Goal: Task Accomplishment & Management: Use online tool/utility

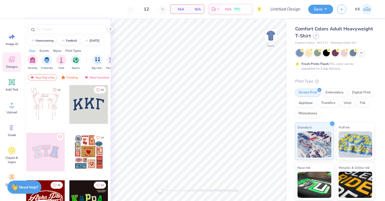
click at [315, 37] on div at bounding box center [316, 36] width 6 height 6
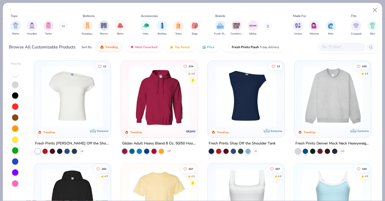
click at [327, 45] on input "text" at bounding box center [342, 47] width 40 height 6
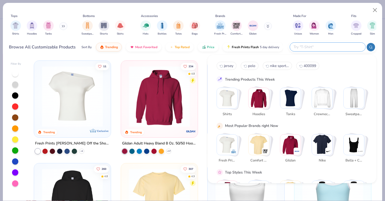
paste input "43035"
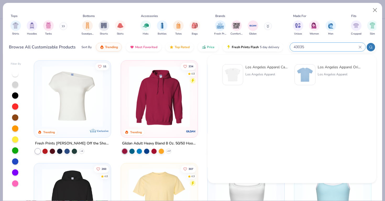
type input "43035"
click at [254, 65] on div "Los Angeles Apparel Cap Sleeve Baby Rib Crop Top" at bounding box center [268, 67] width 44 height 6
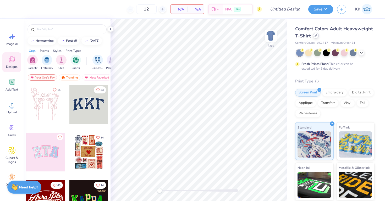
click at [314, 36] on div at bounding box center [316, 36] width 6 height 6
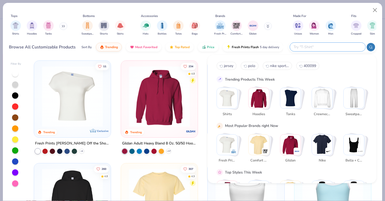
click at [329, 46] on input "text" at bounding box center [327, 47] width 69 height 6
type input "flag"
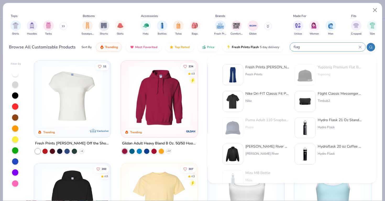
click at [360, 47] on icon at bounding box center [360, 47] width 3 height 3
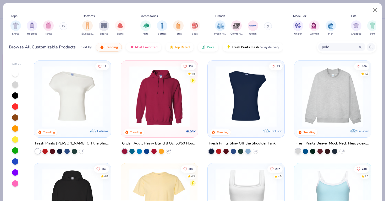
type input "polo"
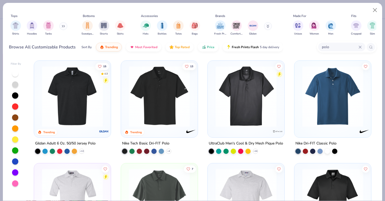
click at [171, 93] on img at bounding box center [159, 96] width 66 height 61
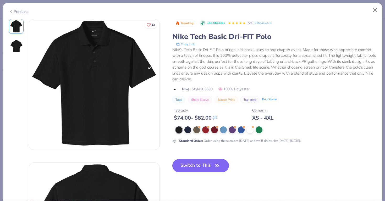
click at [206, 164] on button "Switch to This" at bounding box center [201, 165] width 57 height 13
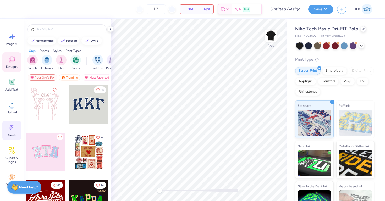
click at [10, 127] on circle at bounding box center [11, 128] width 4 height 4
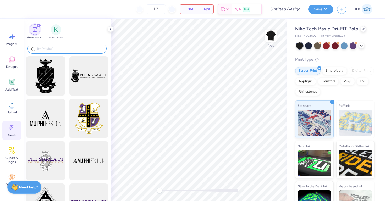
click at [54, 48] on input "text" at bounding box center [69, 48] width 67 height 5
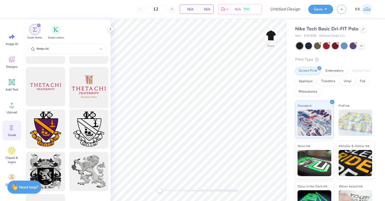
scroll to position [159, 0]
type input "theta chi"
click at [90, 86] on div at bounding box center [88, 87] width 43 height 43
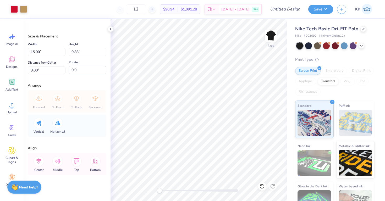
type input "6.98"
type input "4.58"
type input "8.25"
type input "5.42"
type input "3.55"
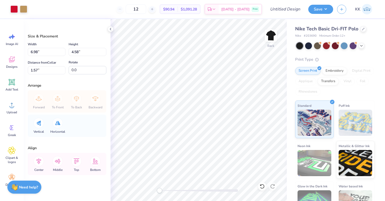
type input "2.59"
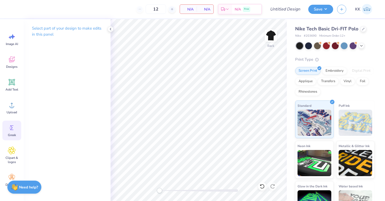
click at [12, 140] on div "Greek" at bounding box center [11, 131] width 19 height 20
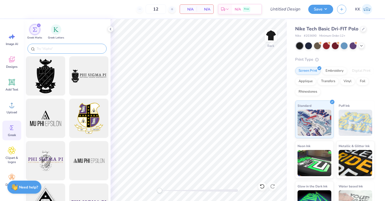
click at [45, 45] on div at bounding box center [67, 49] width 79 height 10
click at [45, 50] on input "text" at bounding box center [69, 48] width 67 height 5
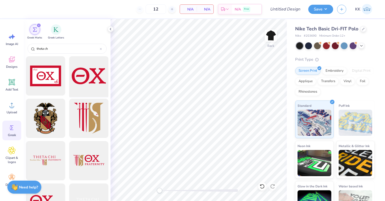
type input "theta ch"
click at [80, 61] on div at bounding box center [88, 76] width 43 height 43
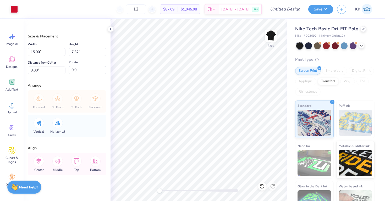
type input "9.72"
type input "4.74"
type input "5.58"
type input "4.26"
type input "2.08"
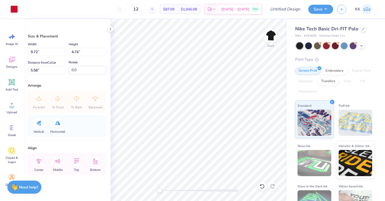
type input "8.24"
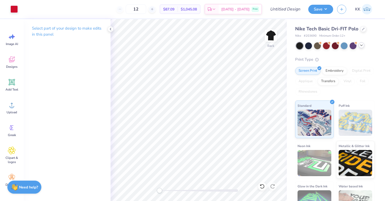
click at [360, 44] on icon at bounding box center [362, 45] width 4 height 4
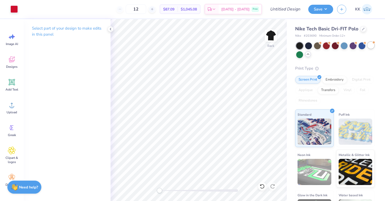
click at [374, 44] on div at bounding box center [371, 45] width 7 height 7
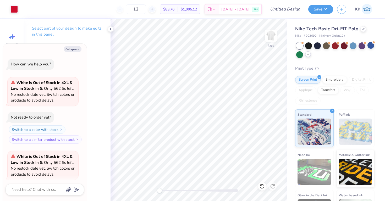
type textarea "x"
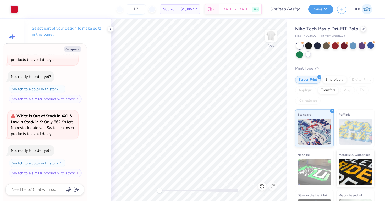
click at [146, 10] on input "12" at bounding box center [136, 8] width 20 height 9
type input "100"
type textarea "x"
type input "100"
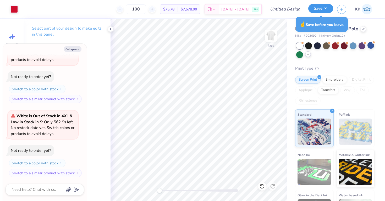
click at [319, 10] on button "Save" at bounding box center [321, 8] width 25 height 9
type textarea "x"
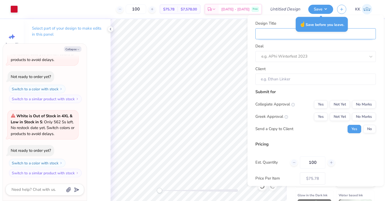
click at [287, 35] on input "Design Title" at bounding box center [316, 33] width 121 height 11
type input "T"
type textarea "x"
type input "T"
type textarea "x"
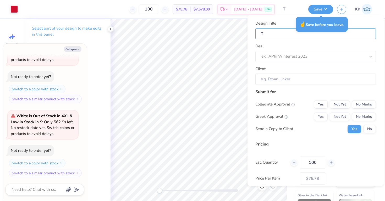
type input "Th"
type textarea "x"
type input "Th"
type textarea "x"
type input "The"
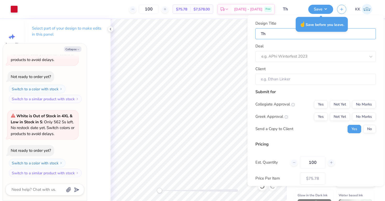
type textarea "x"
type input "The"
type textarea "x"
type input "Thet"
type textarea "x"
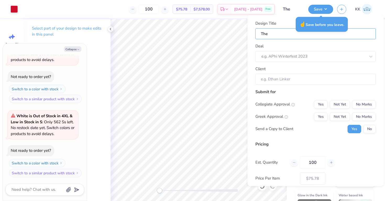
type input "Thet"
type textarea "x"
type input "Theta"
type textarea "x"
type input "Theta"
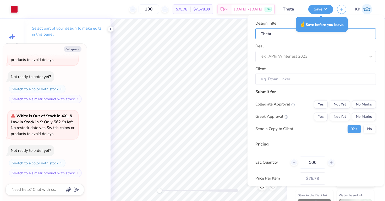
type textarea "x"
type input "Theta"
type textarea "x"
type input "Theta C"
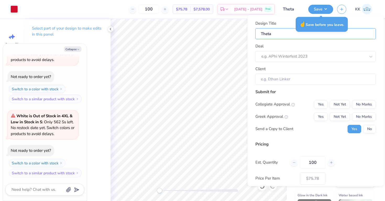
type textarea "x"
type input "Theta C"
type textarea "x"
type input "Theta Ch"
type textarea "x"
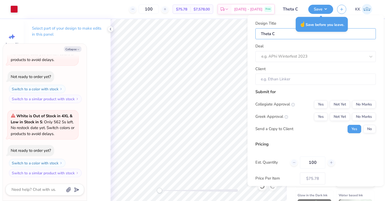
type input "Theta Ch"
type textarea "x"
type input "Theta Chi"
type textarea "x"
type input "Theta Chi"
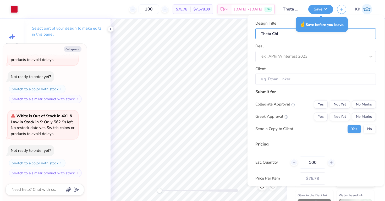
type textarea "x"
type input "Theta Chi"
type textarea "x"
type input "Theta Chi"
type textarea "x"
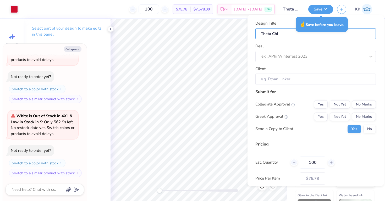
type input "Theta Chi P"
type textarea "x"
type input "Theta Chi P"
type textarea "x"
type input "Theta Chi Po"
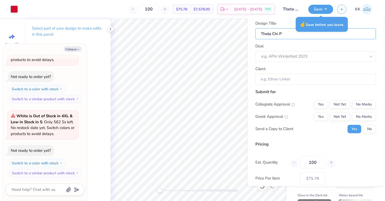
type textarea "x"
type input "Theta Chi Po"
type textarea "x"
type input "Theta Chi Pol"
type textarea "x"
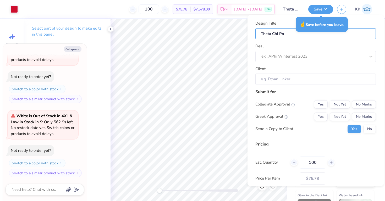
type input "Theta Chi Pol"
type textarea "x"
type input "Theta Chi Polo"
type textarea "x"
type input "Theta Chi Polo"
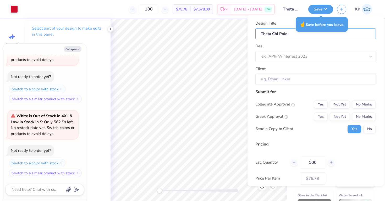
type textarea "x"
type input "Theta Chi Polos"
type textarea "x"
type input "Theta Chi Polos"
type textarea "x"
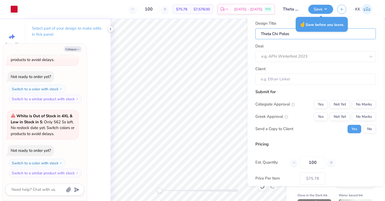
type input "Theta Chi Polos"
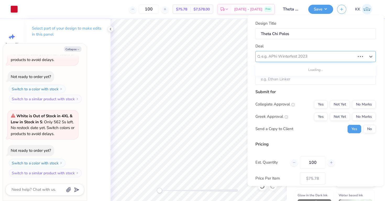
click at [291, 58] on div at bounding box center [309, 56] width 94 height 7
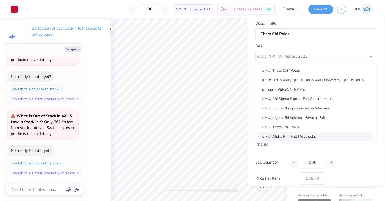
scroll to position [0, 0]
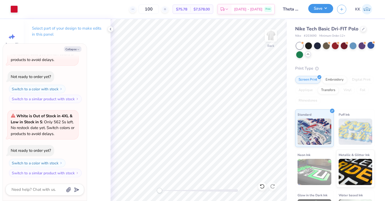
click at [322, 6] on button "Save" at bounding box center [321, 8] width 25 height 9
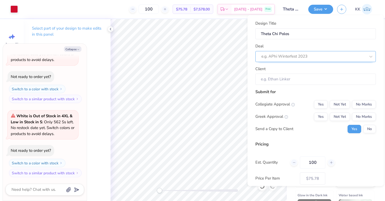
click at [299, 57] on div at bounding box center [314, 56] width 104 height 7
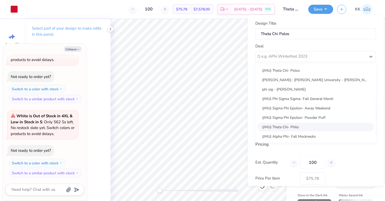
click at [289, 125] on div "(JMU) Theta Chi- Philo" at bounding box center [316, 127] width 116 height 9
type textarea "x"
type input "Ben Malpeli"
type input "– –"
type textarea "x"
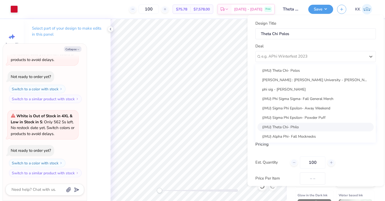
type input "$101.79"
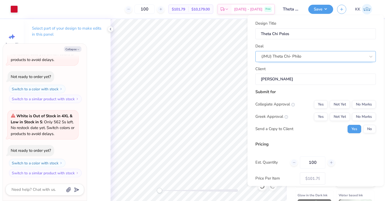
click at [302, 52] on div "(JMU) Theta Chi- Philo" at bounding box center [316, 56] width 121 height 11
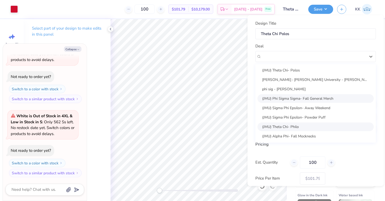
scroll to position [0, 0]
click at [294, 71] on div "(JMU) Theta Chi- Polos" at bounding box center [316, 70] width 116 height 9
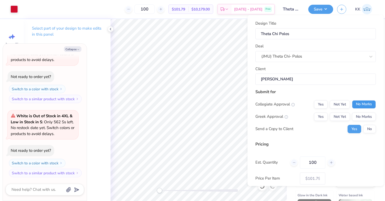
click at [362, 105] on button "No Marks" at bounding box center [364, 104] width 24 height 8
click at [342, 112] on div "Collegiate Approval Yes Not Yet No Marks Greek Approval Yes Not Yet No Marks Se…" at bounding box center [316, 116] width 121 height 33
click at [342, 114] on button "Not Yet" at bounding box center [340, 116] width 20 height 8
type textarea "x"
type input "– –"
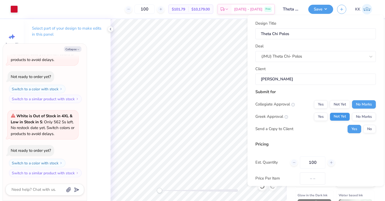
type textarea "x"
type input "$89.86"
click at [369, 127] on button "No" at bounding box center [370, 129] width 13 height 8
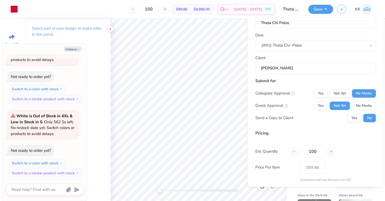
scroll to position [29, 0]
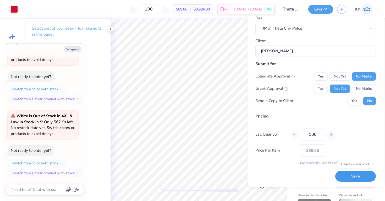
click at [356, 174] on button "Save" at bounding box center [356, 176] width 41 height 11
type textarea "x"
type input "– –"
type textarea "x"
type input "$89.86"
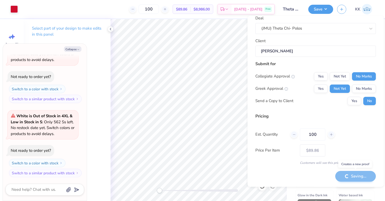
type textarea "x"
type input "– –"
type textarea "x"
type input "$75.78"
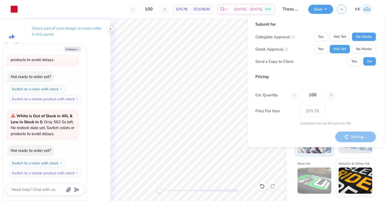
type textarea "x"
type input "– –"
type textarea "x"
type input "$89.86"
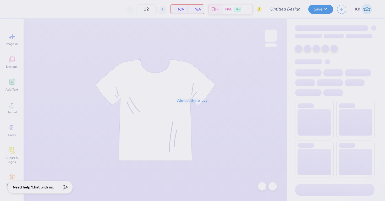
type input "SigEp PowderPuff"
type input "150"
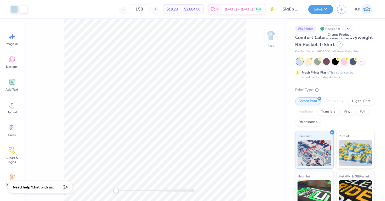
click at [340, 46] on div at bounding box center [340, 44] width 6 height 6
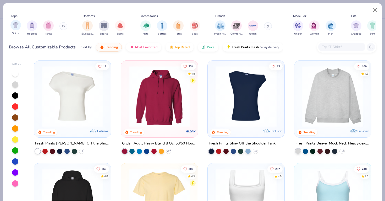
click at [14, 31] on div "Shirts" at bounding box center [15, 27] width 10 height 15
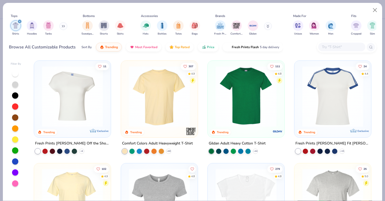
click at [229, 94] on img at bounding box center [246, 96] width 66 height 61
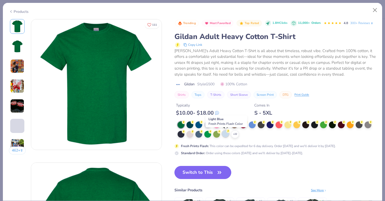
click at [225, 133] on div at bounding box center [225, 134] width 7 height 7
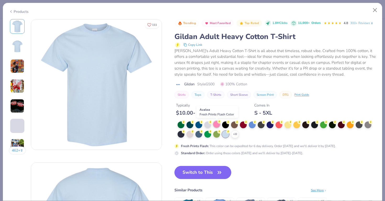
click at [216, 125] on div at bounding box center [216, 124] width 7 height 7
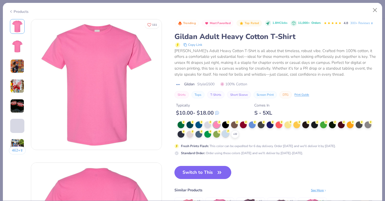
click at [226, 136] on div at bounding box center [225, 134] width 7 height 7
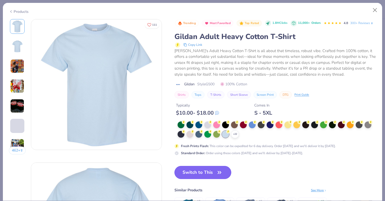
click at [199, 175] on button "Switch to This" at bounding box center [203, 172] width 57 height 13
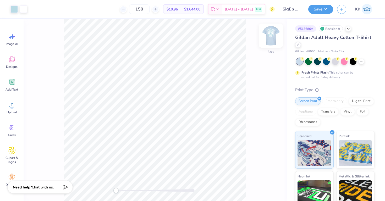
click at [276, 38] on img at bounding box center [271, 35] width 21 height 21
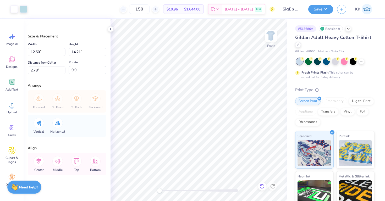
click at [261, 188] on icon at bounding box center [262, 186] width 5 height 5
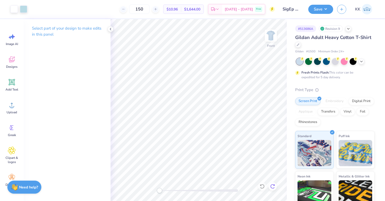
click at [275, 185] on icon at bounding box center [274, 185] width 1 height 1
click at [8, 112] on span "Upload" at bounding box center [12, 112] width 10 height 4
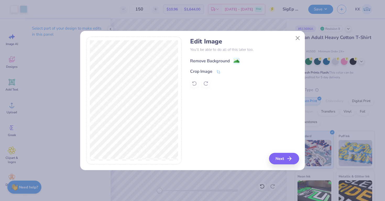
click at [218, 59] on div "Remove Background" at bounding box center [210, 61] width 40 height 6
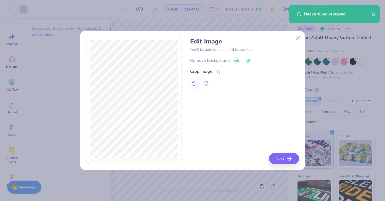
click at [196, 82] on icon at bounding box center [194, 83] width 5 height 5
click at [281, 159] on button "Next" at bounding box center [285, 159] width 30 height 12
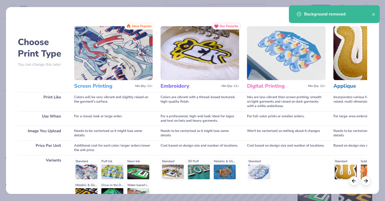
scroll to position [60, 0]
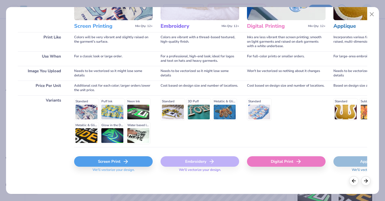
click at [103, 164] on div "Screen Print" at bounding box center [113, 162] width 79 height 10
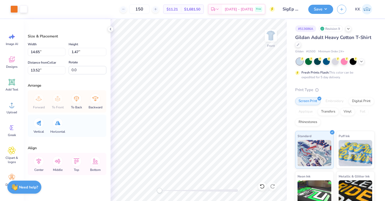
type input "10.74"
type input "1.08"
type input "14.78"
type input "7.23"
type input "0.72"
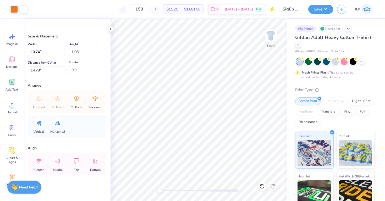
type input "17.72"
type input "5.27"
type input "0.53"
type input "20.90"
type input "7.32"
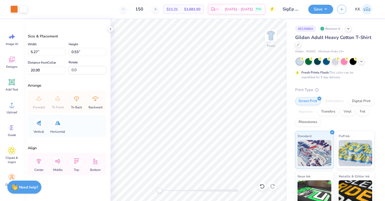
type input "0.73"
type input "2.47"
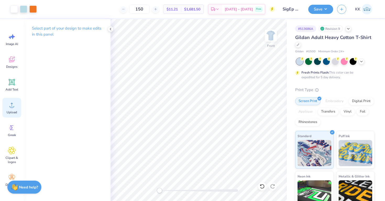
click at [11, 108] on circle at bounding box center [12, 107] width 4 height 4
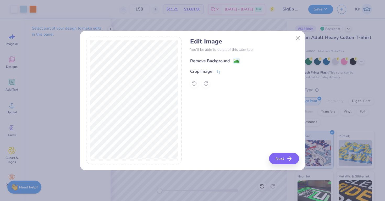
click at [214, 59] on div "Remove Background" at bounding box center [210, 61] width 40 height 6
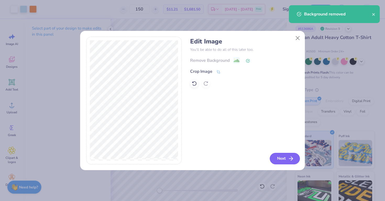
click at [287, 162] on button "Next" at bounding box center [285, 159] width 30 height 12
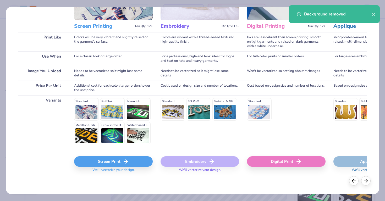
click at [115, 163] on div "Screen Print" at bounding box center [113, 162] width 79 height 10
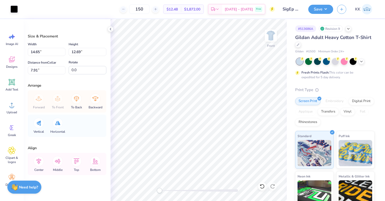
type input "3.12"
type input "2.70"
type input "6.88"
type input "0.69"
type input "2.63"
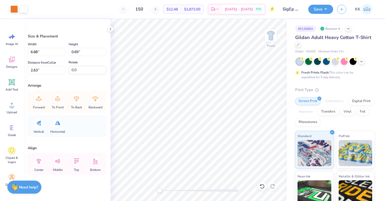
type input "3.12"
type input "2.70"
type input "22.42"
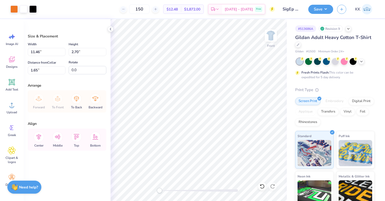
click at [37, 10] on div "Art colors 150 $12.48 Per Item $1,872.00 Total Est. Delivery Oct 7 - 10 Free De…" at bounding box center [192, 9] width 385 height 18
click at [33, 10] on div at bounding box center [32, 8] width 7 height 7
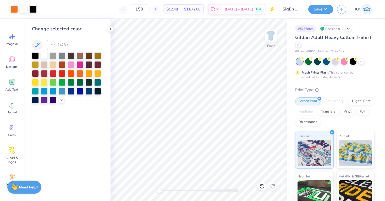
click at [45, 55] on div at bounding box center [44, 55] width 7 height 7
click at [13, 9] on div at bounding box center [13, 8] width 7 height 7
click at [43, 55] on div at bounding box center [44, 55] width 7 height 7
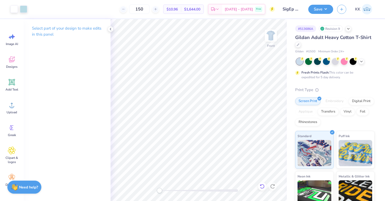
click at [263, 186] on icon at bounding box center [262, 186] width 5 height 5
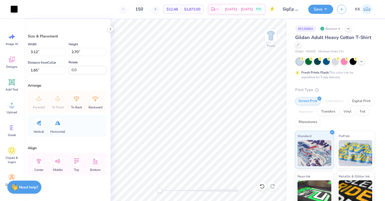
type input "6.88"
type input "0.69"
type input "3.00"
type input "5.91"
type input "0.59"
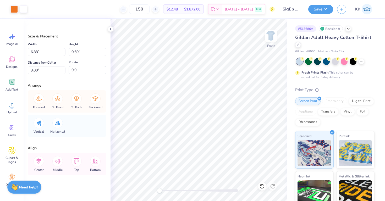
type input "3.20"
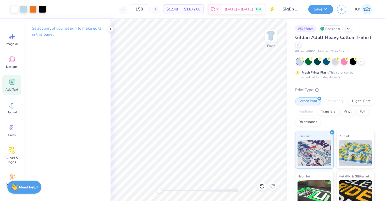
click at [11, 81] on icon at bounding box center [11, 82] width 5 height 5
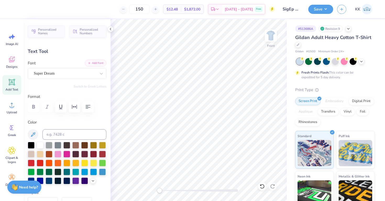
scroll to position [0, 1]
type textarea "KINGS MARKET"
click at [63, 73] on div "Super Dream" at bounding box center [64, 73] width 63 height 8
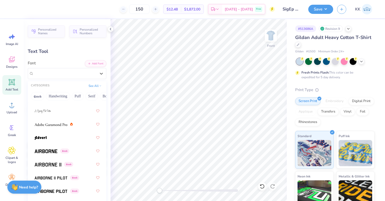
scroll to position [88, 0]
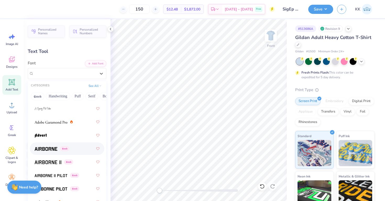
click at [48, 150] on img at bounding box center [46, 149] width 23 height 4
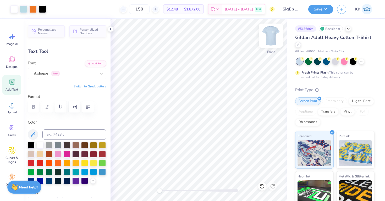
type input "14.65"
type input "1.56"
type input "1.12"
type input "7.41"
type input "0.79"
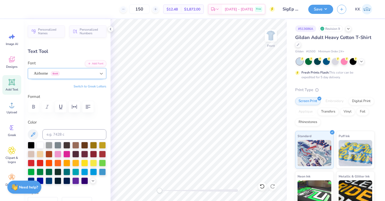
click at [100, 74] on icon at bounding box center [101, 73] width 5 height 5
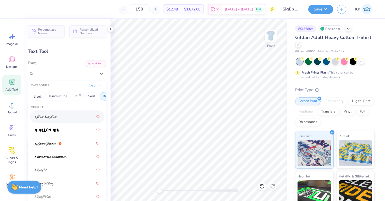
click at [101, 96] on button "Bold" at bounding box center [106, 96] width 13 height 8
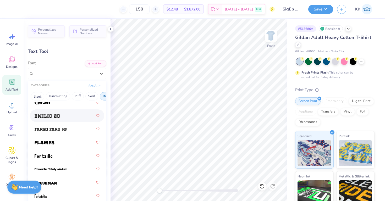
scroll to position [211, 0]
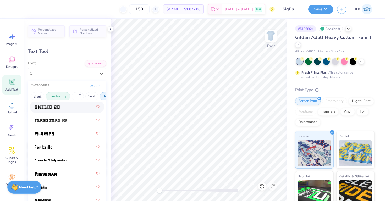
click at [63, 98] on button "Handwriting" at bounding box center [58, 96] width 24 height 8
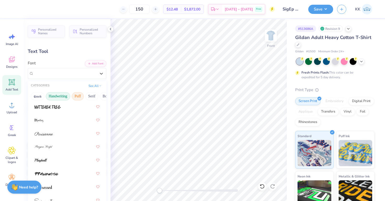
click at [78, 96] on button "Puff" at bounding box center [78, 96] width 12 height 8
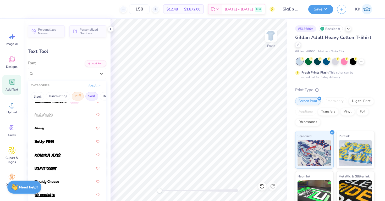
click at [86, 96] on button "Serif" at bounding box center [91, 96] width 13 height 8
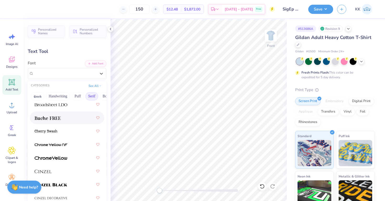
scroll to position [0, 0]
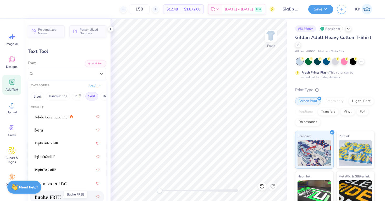
click at [56, 197] on img at bounding box center [48, 198] width 26 height 4
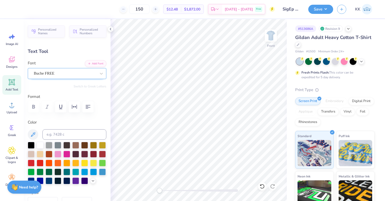
click at [69, 78] on div "Buche FREE" at bounding box center [67, 73] width 79 height 11
type input "7.85"
type input "0.73"
type input "2.24"
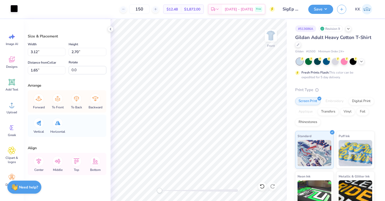
click at [14, 6] on div at bounding box center [13, 8] width 7 height 7
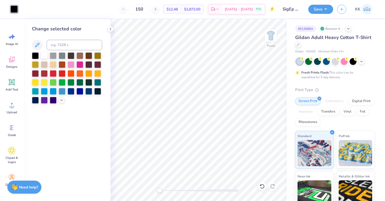
click at [44, 58] on div at bounding box center [44, 55] width 7 height 7
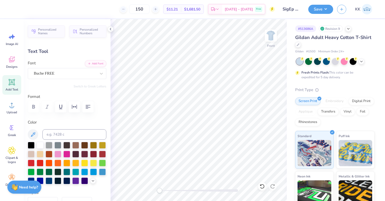
type input "6.52"
type input "0.61"
type input "3.74"
type input "3.68"
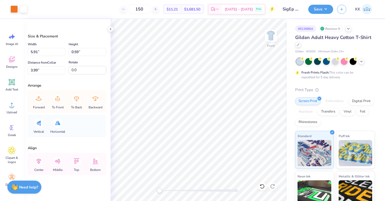
type input "12.50"
type input "14.21"
type input "4.01"
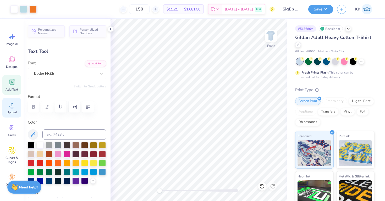
click at [10, 108] on circle at bounding box center [12, 107] width 4 height 4
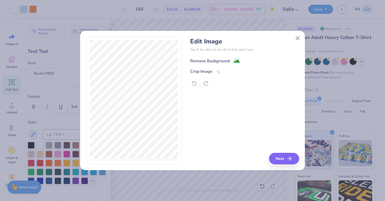
click at [230, 59] on div "Remove Background" at bounding box center [215, 61] width 50 height 7
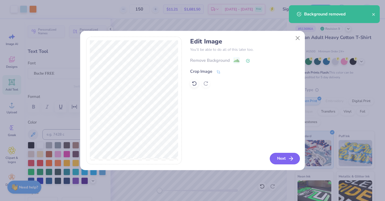
click at [281, 160] on button "Next" at bounding box center [285, 159] width 30 height 12
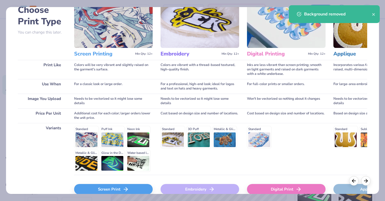
scroll to position [60, 0]
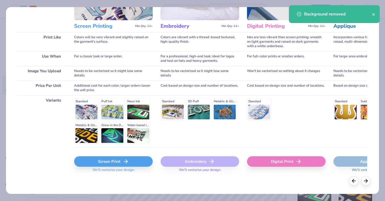
click at [115, 161] on div "Screen Print" at bounding box center [113, 162] width 79 height 10
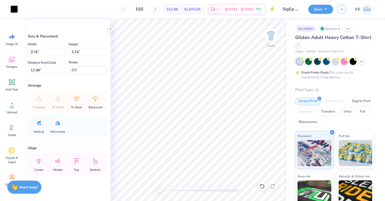
type input "2.76"
type input "2.74"
type input "17.49"
click at [14, 11] on div at bounding box center [13, 8] width 7 height 7
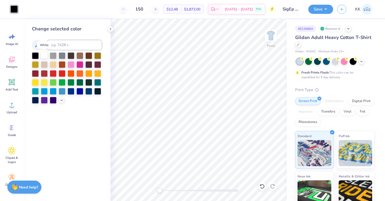
click at [45, 55] on div at bounding box center [44, 55] width 7 height 7
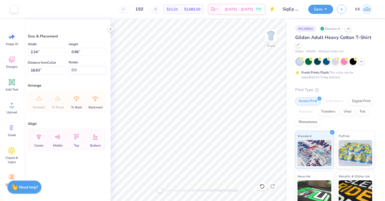
type input "18.56"
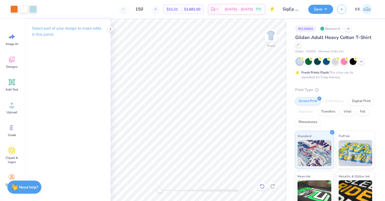
click at [261, 185] on icon at bounding box center [262, 186] width 4 height 5
click at [263, 188] on icon at bounding box center [262, 186] width 5 height 5
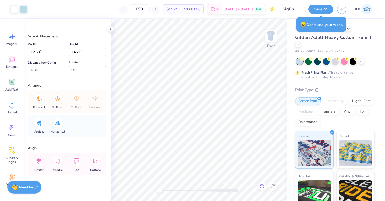
click at [263, 187] on icon at bounding box center [262, 186] width 5 height 5
type input "4.01"
click at [263, 187] on icon at bounding box center [262, 186] width 5 height 5
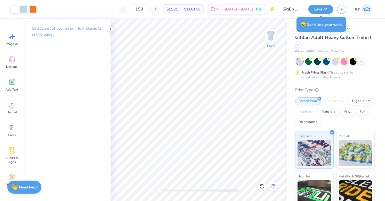
click at [270, 188] on div at bounding box center [273, 186] width 8 height 8
click at [263, 188] on icon at bounding box center [262, 186] width 4 height 5
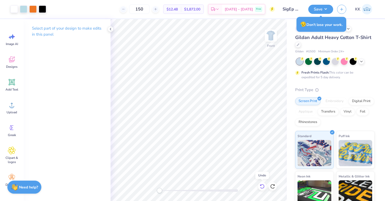
click at [263, 188] on icon at bounding box center [262, 186] width 5 height 5
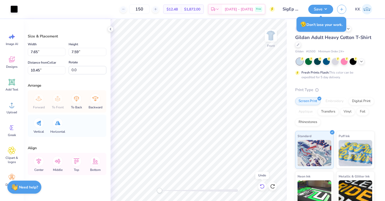
click at [261, 188] on icon at bounding box center [262, 186] width 4 height 5
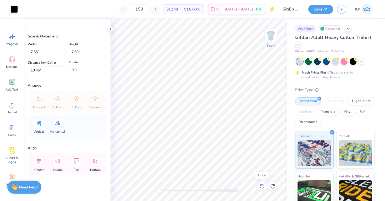
click at [263, 188] on icon at bounding box center [262, 186] width 5 height 5
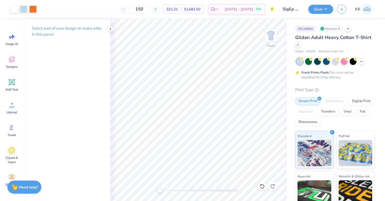
click at [274, 185] on icon at bounding box center [273, 186] width 4 height 5
click at [260, 187] on icon at bounding box center [262, 186] width 5 height 5
click at [11, 106] on circle at bounding box center [12, 107] width 4 height 4
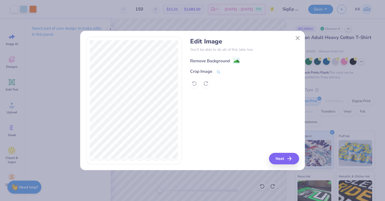
click at [225, 61] on div "Remove Background" at bounding box center [210, 61] width 40 height 6
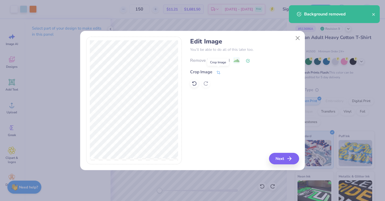
click at [218, 72] on icon at bounding box center [219, 73] width 4 height 4
click at [227, 70] on icon at bounding box center [227, 71] width 3 height 3
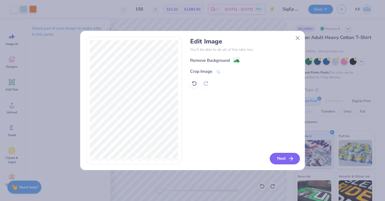
click at [287, 160] on button "Next" at bounding box center [285, 159] width 30 height 12
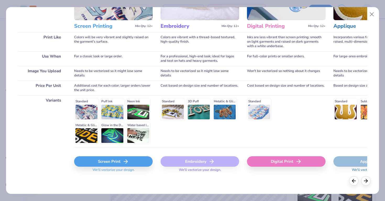
click at [123, 161] on icon at bounding box center [126, 162] width 6 height 6
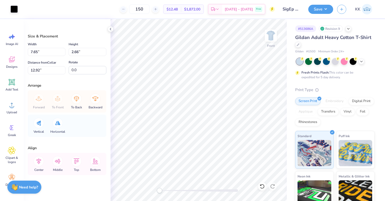
type input "2.25"
type input "0.78"
type input "20.29"
click at [13, 104] on icon at bounding box center [12, 105] width 8 height 8
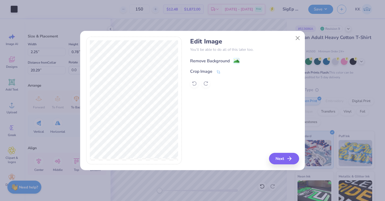
click at [221, 61] on div "Remove Background" at bounding box center [210, 61] width 40 height 6
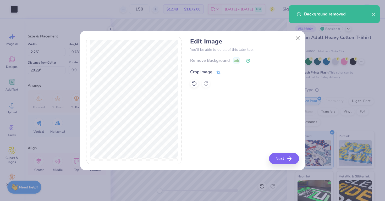
click at [218, 69] on span at bounding box center [218, 72] width 5 height 6
click at [285, 159] on div "Edit Image You’ll be able to do all of this later too. Remove Background Crop I…" at bounding box center [244, 101] width 109 height 128
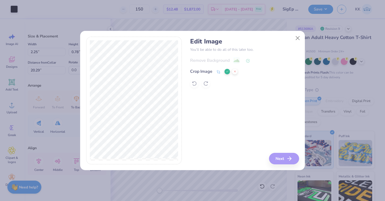
click at [226, 72] on icon at bounding box center [227, 71] width 3 height 3
click at [279, 159] on button "Next" at bounding box center [285, 159] width 30 height 12
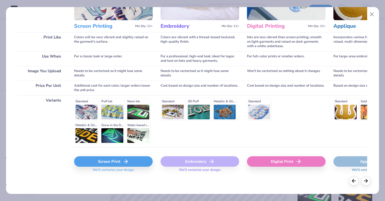
click at [121, 163] on div "Screen Print" at bounding box center [113, 162] width 79 height 10
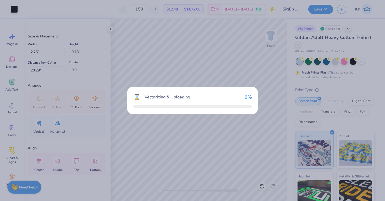
type input "6.21"
type input "2.65"
type input "12.92"
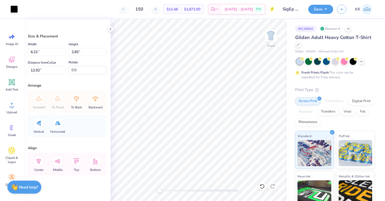
type input "2.06"
type input "0.88"
type input "19.55"
type input "1.87"
type input "0.80"
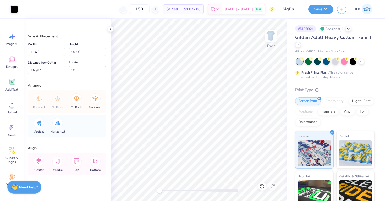
type input "2.25"
type input "0.78"
type input "17.01"
type input "1.87"
type input "0.80"
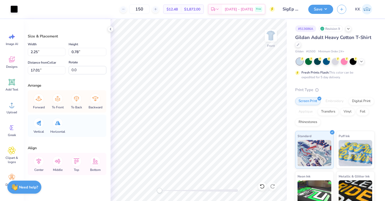
type input "16.91"
click at [265, 188] on div at bounding box center [262, 186] width 8 height 8
click at [273, 187] on icon at bounding box center [272, 186] width 5 height 5
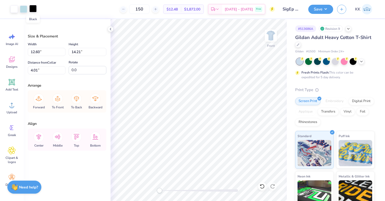
click at [34, 10] on div at bounding box center [32, 8] width 7 height 7
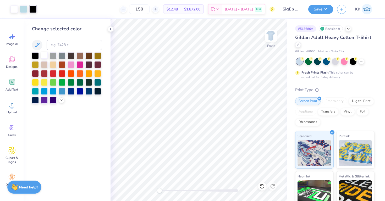
click at [44, 56] on div at bounding box center [44, 55] width 7 height 7
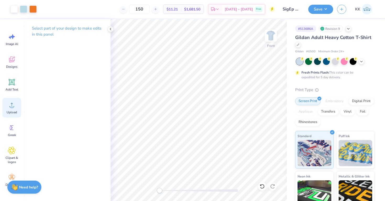
click at [13, 104] on icon at bounding box center [12, 105] width 8 height 8
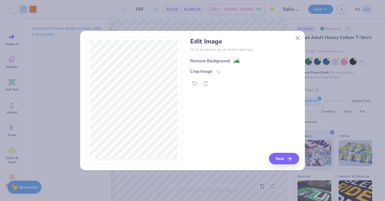
click at [217, 60] on div "Remove Background" at bounding box center [210, 61] width 40 height 6
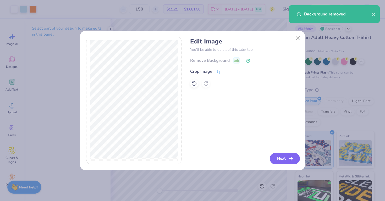
click at [292, 160] on icon "button" at bounding box center [291, 159] width 6 height 6
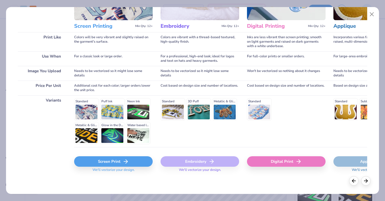
click at [130, 160] on div "Screen Print" at bounding box center [113, 162] width 79 height 10
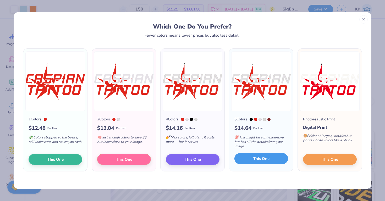
click at [264, 157] on span "This One" at bounding box center [262, 159] width 16 height 6
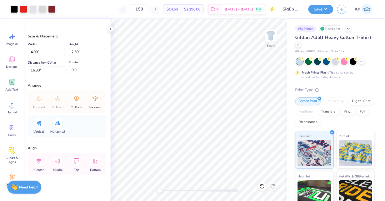
type input "4.00"
type input "2.50"
type input "16.33"
click at [24, 10] on div at bounding box center [23, 8] width 7 height 7
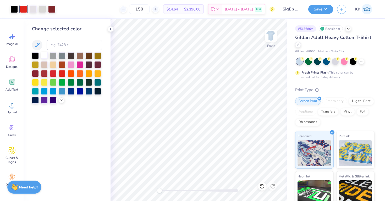
click at [46, 57] on div at bounding box center [44, 55] width 7 height 7
click at [13, 10] on div at bounding box center [13, 8] width 7 height 7
click at [44, 54] on div at bounding box center [44, 55] width 7 height 7
click at [43, 10] on div at bounding box center [42, 8] width 7 height 7
click at [44, 57] on div at bounding box center [44, 55] width 7 height 7
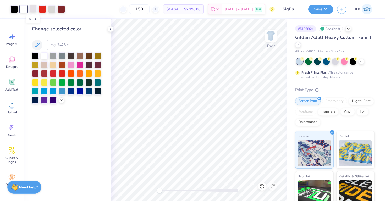
click at [34, 8] on div at bounding box center [32, 8] width 7 height 7
click at [44, 57] on div at bounding box center [44, 55] width 7 height 7
click at [34, 9] on div at bounding box center [32, 8] width 7 height 7
click at [44, 55] on div at bounding box center [44, 55] width 7 height 7
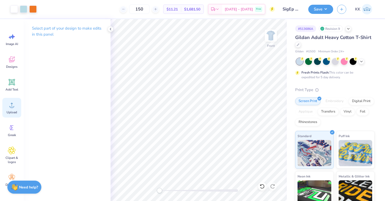
click at [18, 105] on div "Upload" at bounding box center [11, 108] width 19 height 20
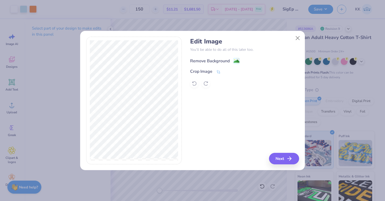
click at [207, 60] on div "Remove Background" at bounding box center [210, 61] width 40 height 6
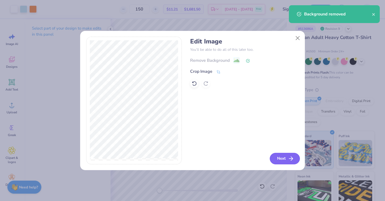
click at [285, 161] on button "Next" at bounding box center [285, 159] width 30 height 12
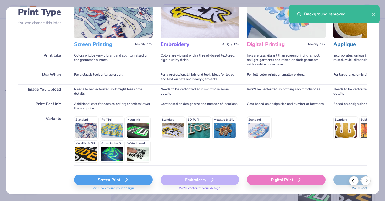
scroll to position [60, 0]
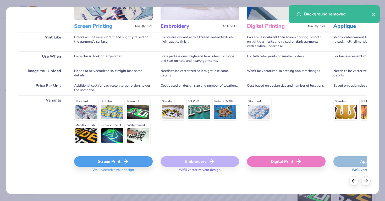
click at [147, 161] on div "Screen Print" at bounding box center [113, 162] width 79 height 10
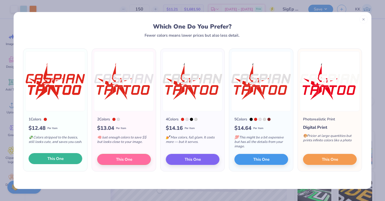
click at [69, 157] on button "This One" at bounding box center [56, 158] width 54 height 11
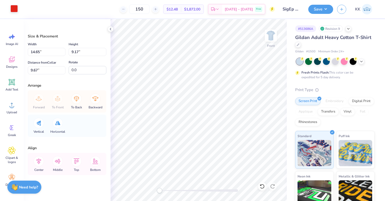
click at [15, 10] on div at bounding box center [13, 8] width 7 height 7
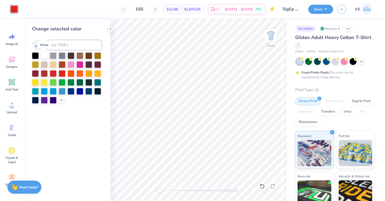
click at [47, 56] on div at bounding box center [44, 55] width 7 height 7
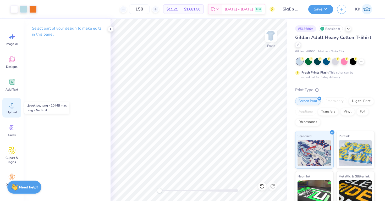
click at [13, 103] on icon at bounding box center [12, 105] width 8 height 8
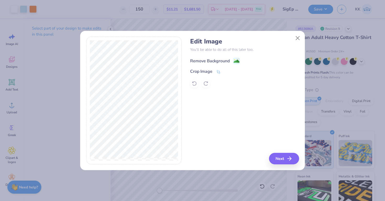
click at [221, 59] on div "Remove Background" at bounding box center [210, 61] width 40 height 6
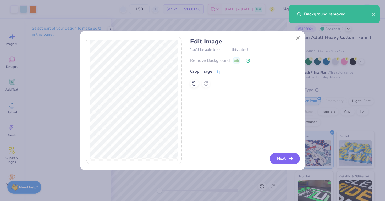
click at [282, 156] on button "Next" at bounding box center [285, 159] width 30 height 12
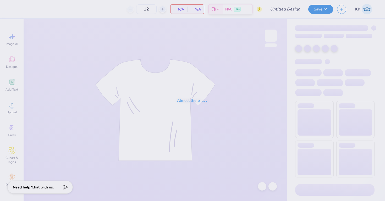
type input "SigEp PowderPuff"
type input "150"
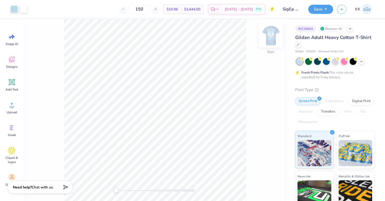
click at [270, 45] on div "Back" at bounding box center [271, 39] width 12 height 19
click at [299, 45] on icon at bounding box center [298, 44] width 3 height 3
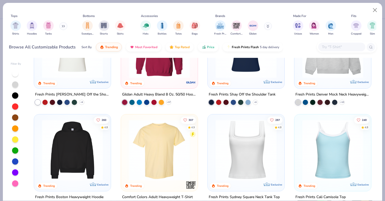
scroll to position [50, 0]
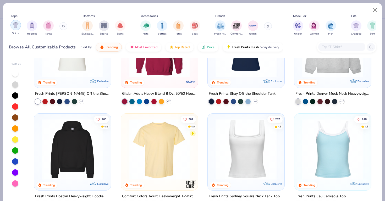
click at [17, 28] on img "filter for Shirts" at bounding box center [16, 25] width 6 height 6
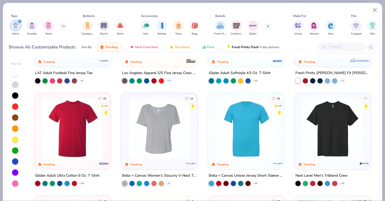
scroll to position [379, 0]
click at [348, 47] on input "text" at bounding box center [342, 47] width 40 height 6
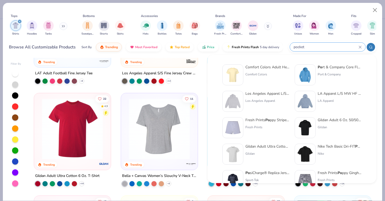
type input "pocket"
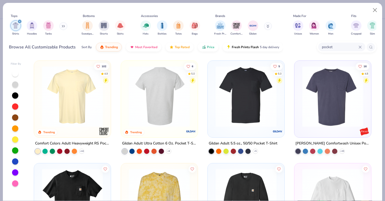
click at [135, 107] on img at bounding box center [159, 96] width 66 height 61
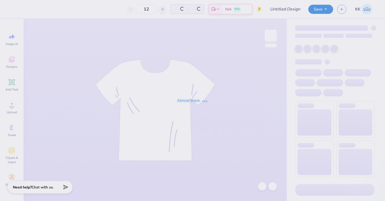
type input "SigEp PowderPuff"
type input "150"
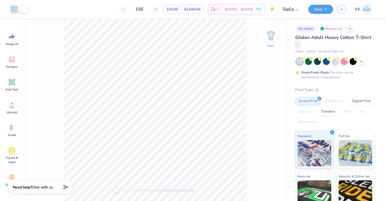
click at [298, 45] on icon at bounding box center [298, 44] width 3 height 3
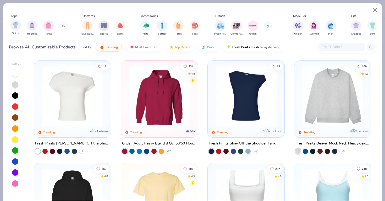
click at [17, 30] on div "Shirts" at bounding box center [15, 27] width 10 height 15
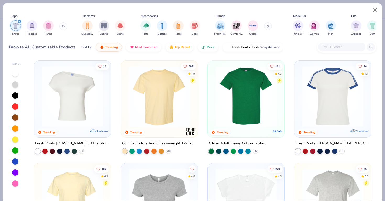
click at [230, 92] on img at bounding box center [246, 96] width 66 height 61
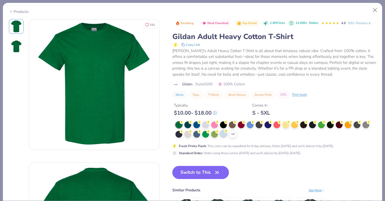
click at [226, 133] on circle at bounding box center [226, 132] width 4 height 4
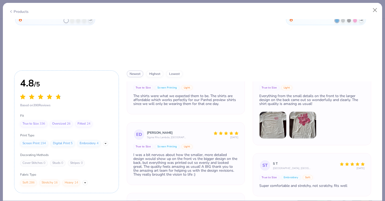
scroll to position [18, 0]
click at [273, 127] on img at bounding box center [273, 125] width 27 height 27
click at [307, 122] on img at bounding box center [302, 125] width 27 height 27
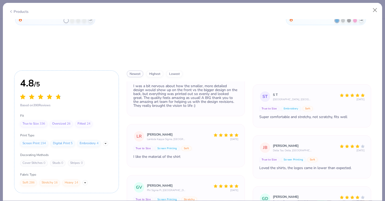
scroll to position [88, 0]
click at [65, 123] on div "Oversized 26" at bounding box center [61, 124] width 23 height 7
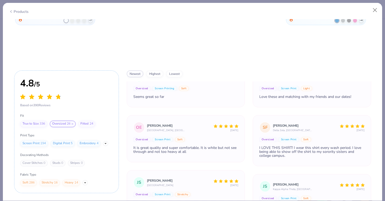
scroll to position [18, 0]
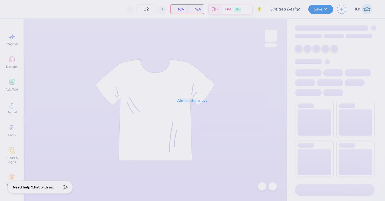
type input "SigEp PowderPuff"
type input "150"
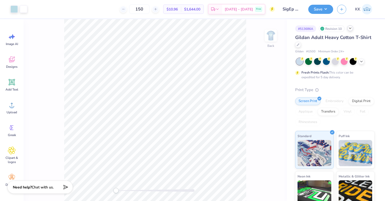
click at [350, 28] on icon at bounding box center [350, 28] width 4 height 4
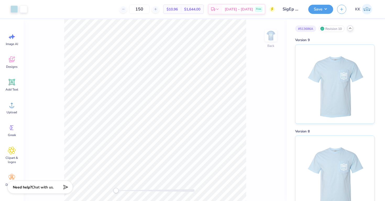
click at [350, 29] on icon at bounding box center [350, 28] width 4 height 4
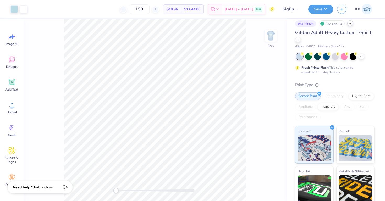
scroll to position [48, 0]
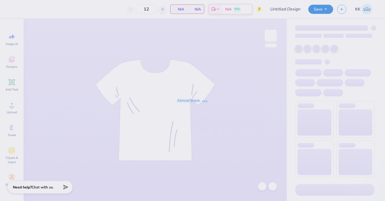
type input "[PERSON_NAME] : [PERSON_NAME][GEOGRAPHIC_DATA]"
type input "70"
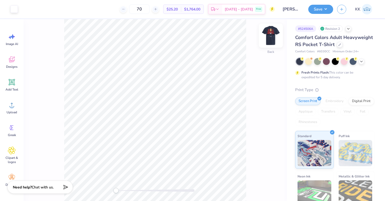
click at [272, 37] on img at bounding box center [271, 35] width 21 height 21
click at [338, 44] on div at bounding box center [340, 44] width 6 height 6
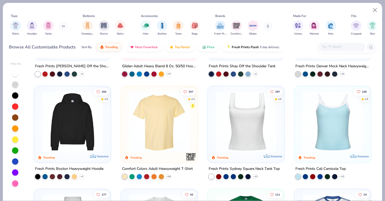
scroll to position [77, 0]
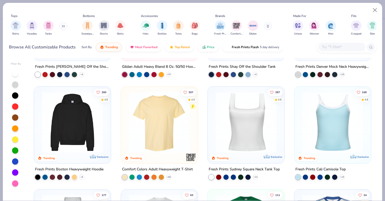
click at [146, 133] on img at bounding box center [159, 122] width 66 height 61
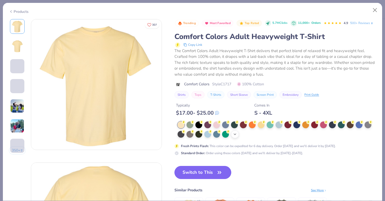
click at [236, 137] on icon at bounding box center [235, 134] width 4 height 4
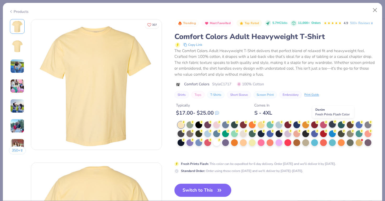
click at [336, 124] on div at bounding box center [332, 124] width 7 height 7
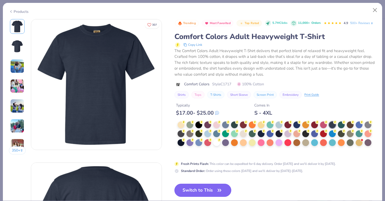
click at [216, 191] on button "Switch to This" at bounding box center [203, 190] width 57 height 13
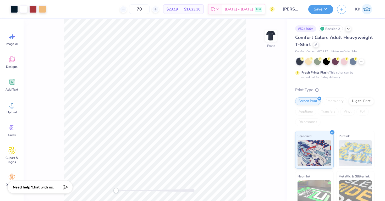
click at [315, 47] on div at bounding box center [316, 45] width 6 height 6
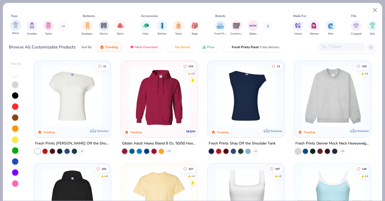
click at [19, 25] on div "filter for Shirts" at bounding box center [15, 25] width 10 height 10
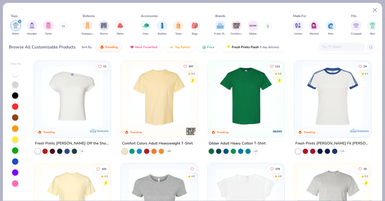
click at [275, 103] on img at bounding box center [246, 96] width 66 height 61
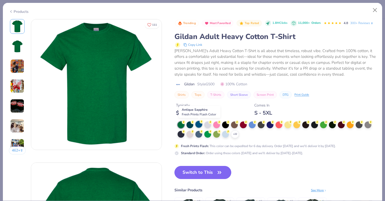
click at [201, 124] on icon at bounding box center [202, 122] width 4 height 4
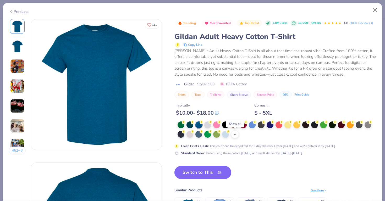
click at [238, 134] on div "+ 22" at bounding box center [235, 135] width 8 height 8
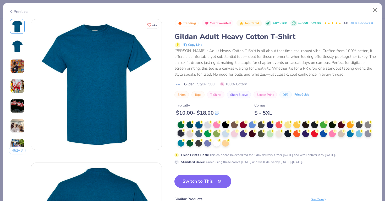
click at [181, 134] on div at bounding box center [181, 133] width 7 height 7
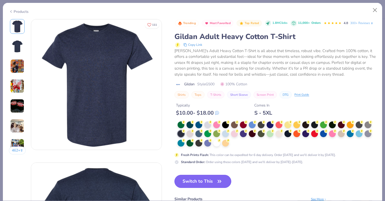
click at [206, 182] on button "Switch to This" at bounding box center [203, 181] width 57 height 13
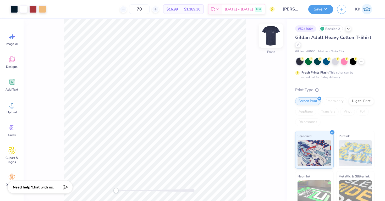
click at [275, 40] on img at bounding box center [271, 35] width 21 height 21
click at [297, 42] on div "Gildan Adult Heavy Cotton T-Shirt" at bounding box center [334, 41] width 79 height 14
click at [298, 44] on icon at bounding box center [298, 44] width 3 height 3
